Goal: Check status: Check status

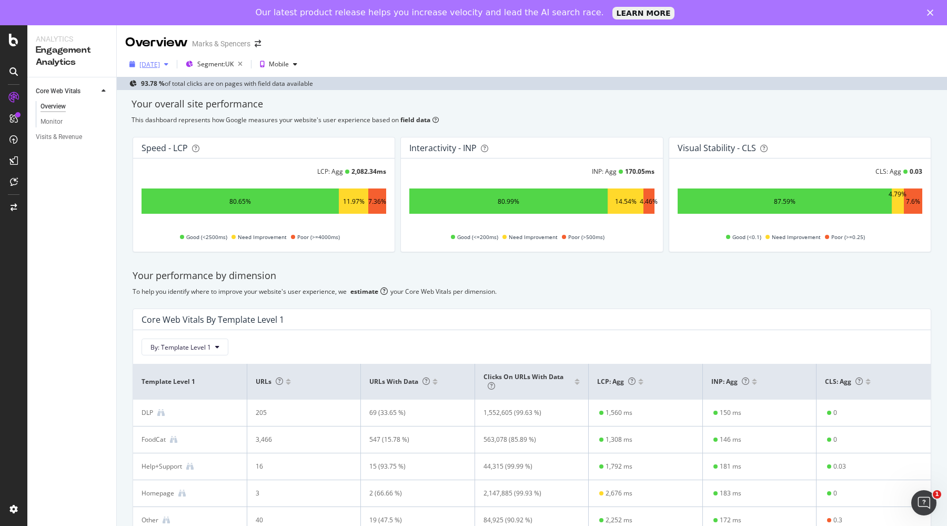
click at [148, 67] on div "[DATE]" at bounding box center [149, 64] width 21 height 9
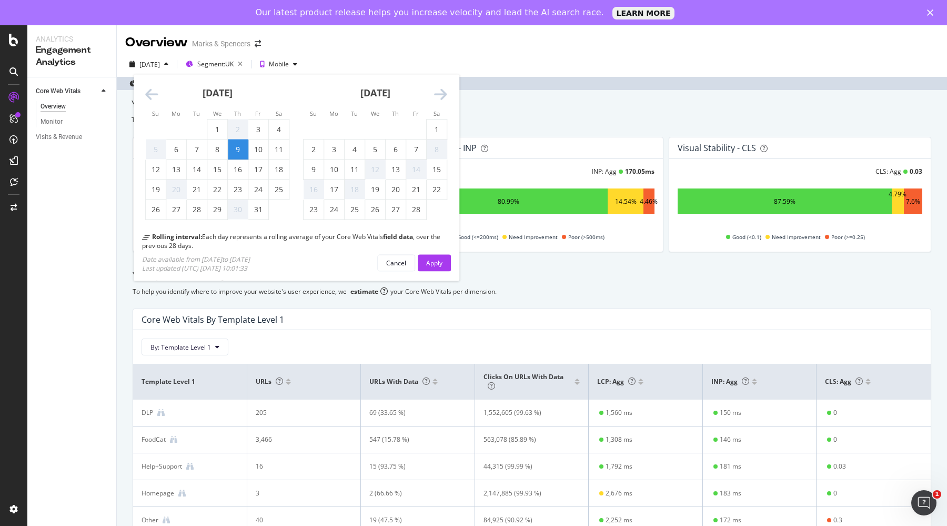
click at [432, 98] on div "[DATE]" at bounding box center [375, 97] width 144 height 45
click at [443, 93] on icon "Move forward to switch to the next month." at bounding box center [440, 94] width 13 height 15
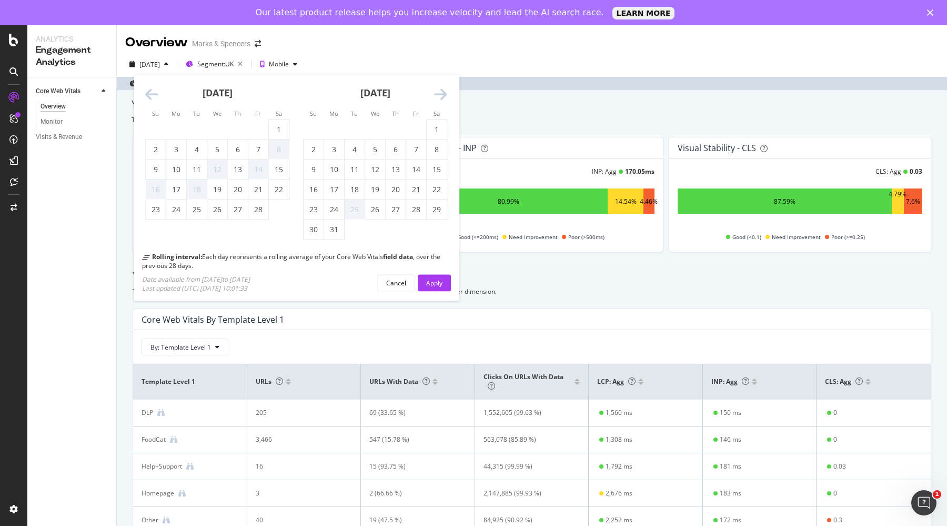
click at [443, 93] on icon "Move forward to switch to the next month." at bounding box center [440, 94] width 13 height 15
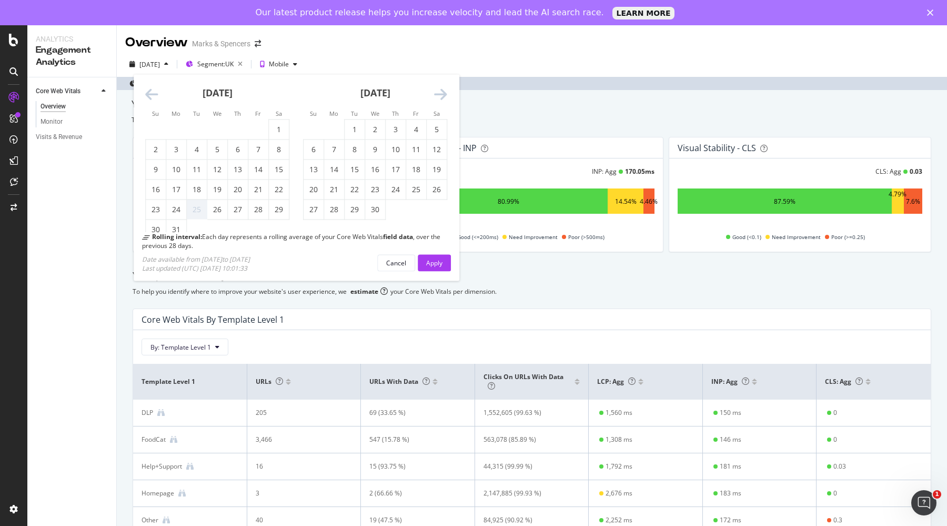
click at [443, 93] on icon "Move forward to switch to the next month." at bounding box center [440, 94] width 13 height 15
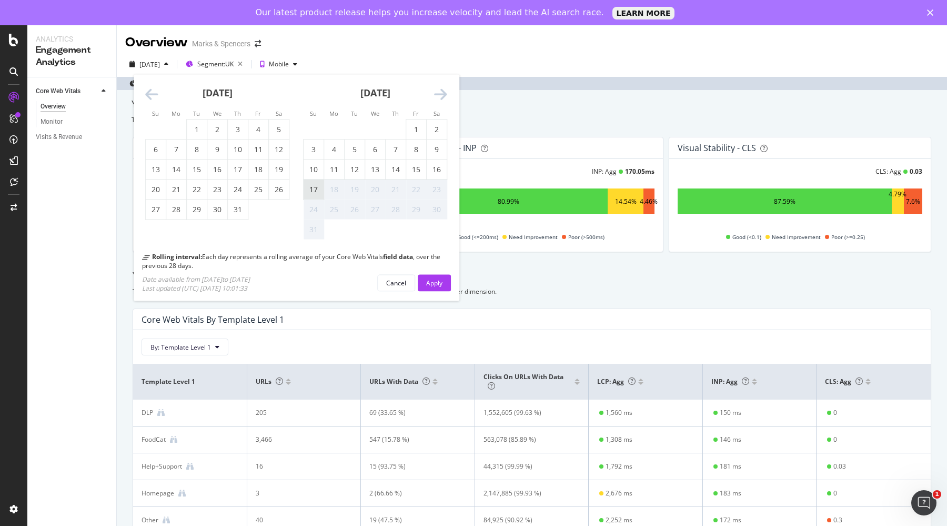
click at [310, 186] on div "17" at bounding box center [314, 189] width 20 height 11
click at [426, 278] on div "Apply" at bounding box center [434, 282] width 16 height 9
